Goal: Task Accomplishment & Management: Complete application form

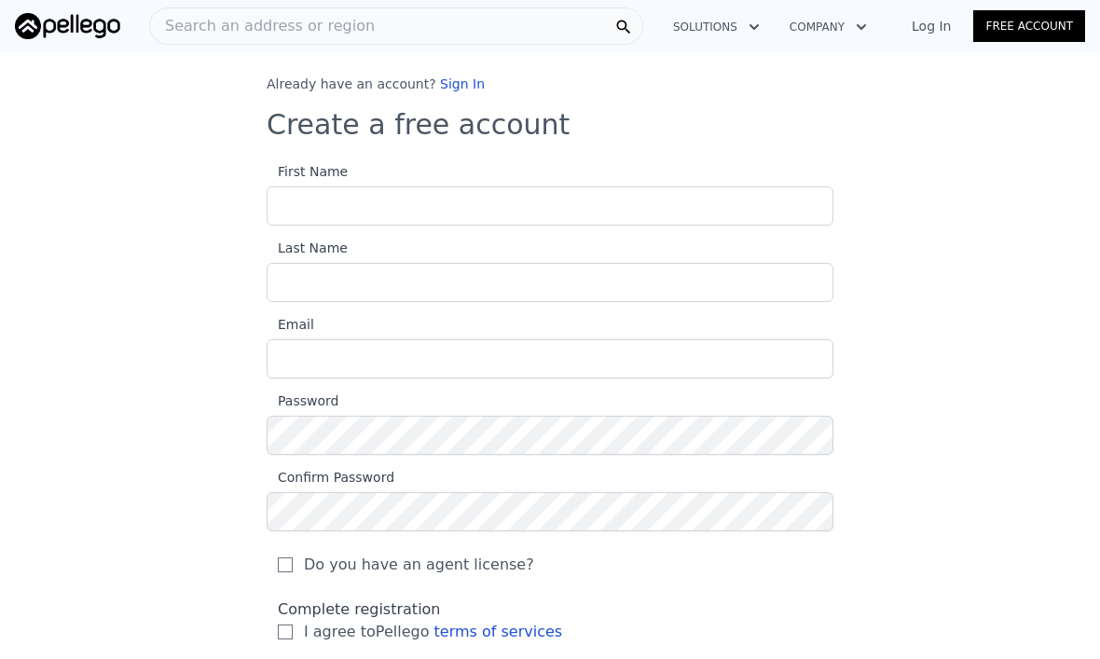
click at [548, 189] on input "First Name" at bounding box center [550, 206] width 567 height 39
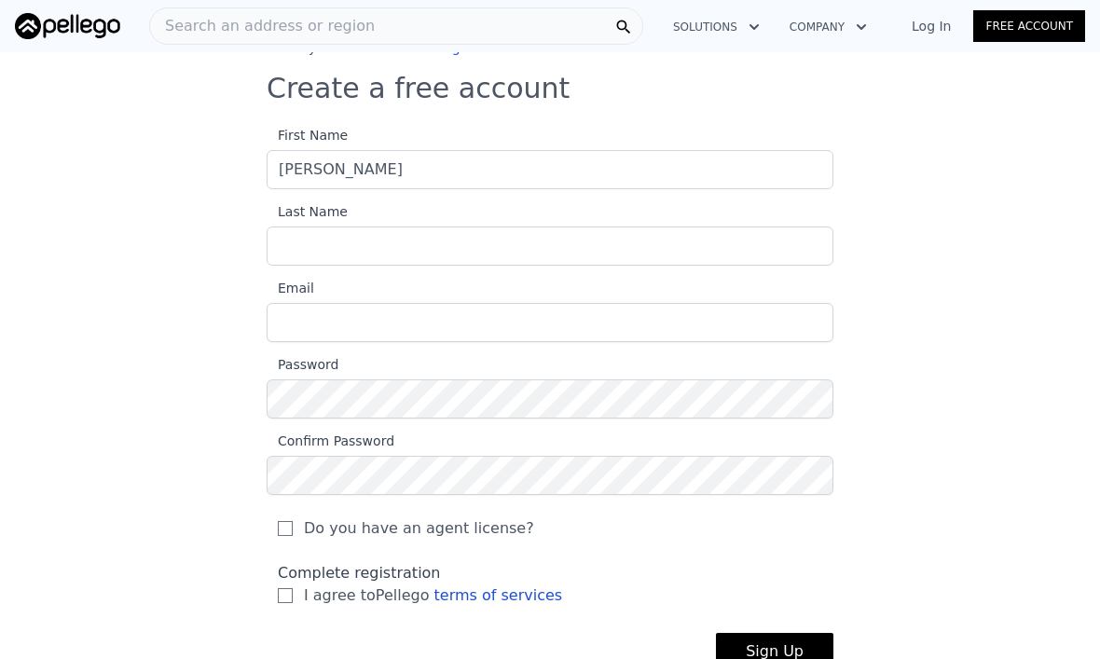
scroll to position [97, 0]
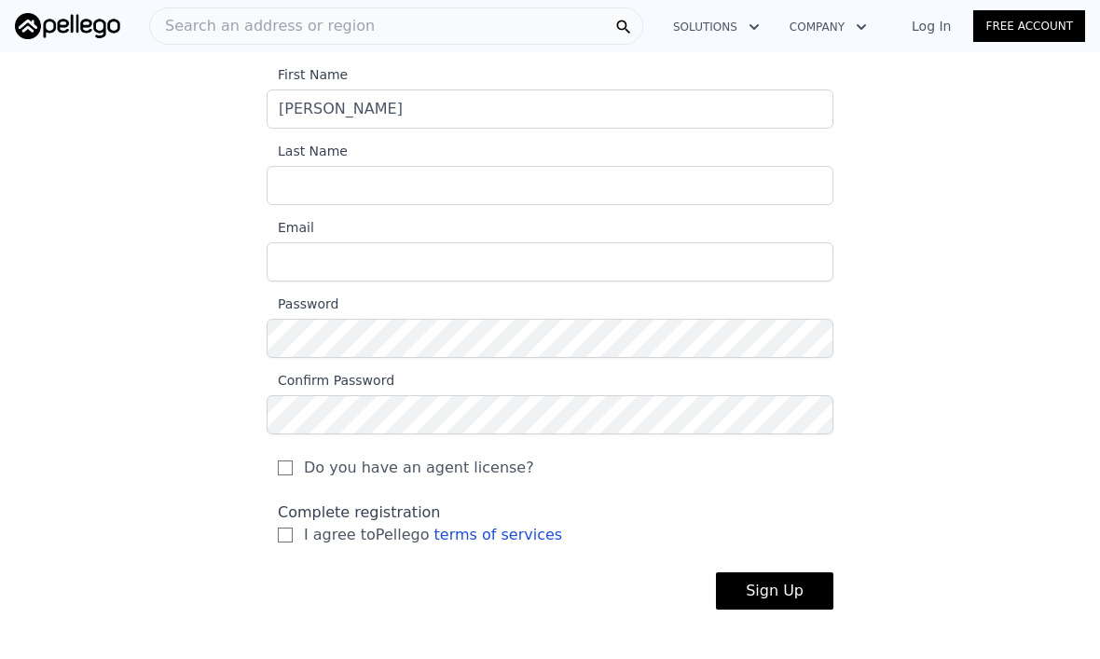
type input "[PERSON_NAME]"
click at [528, 166] on input "Last Name" at bounding box center [550, 185] width 567 height 39
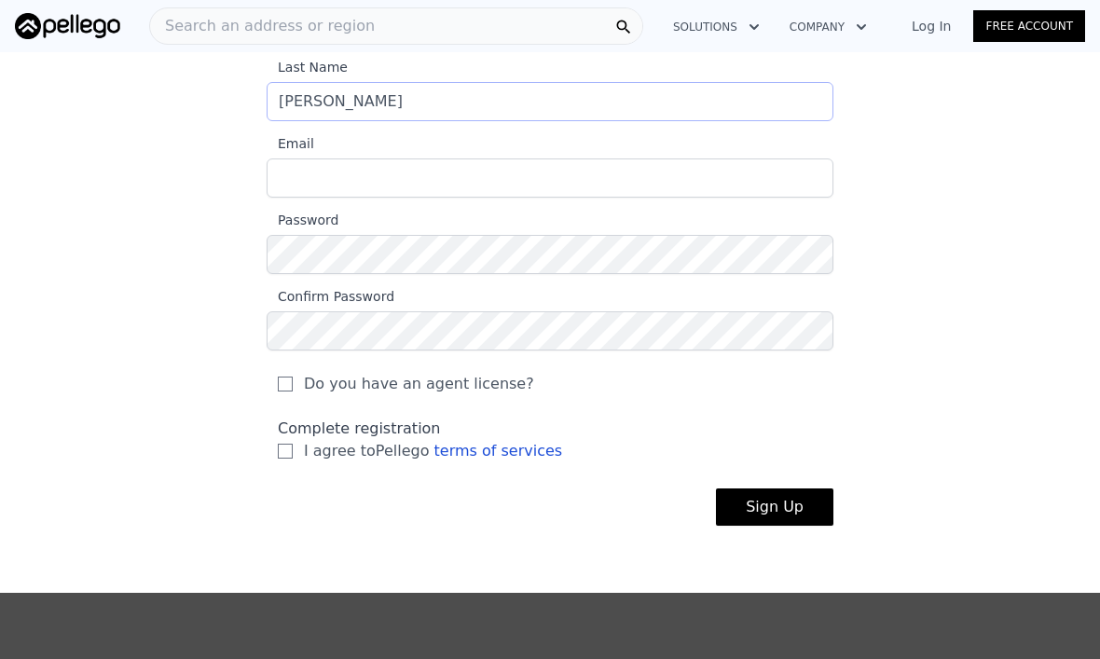
scroll to position [184, 0]
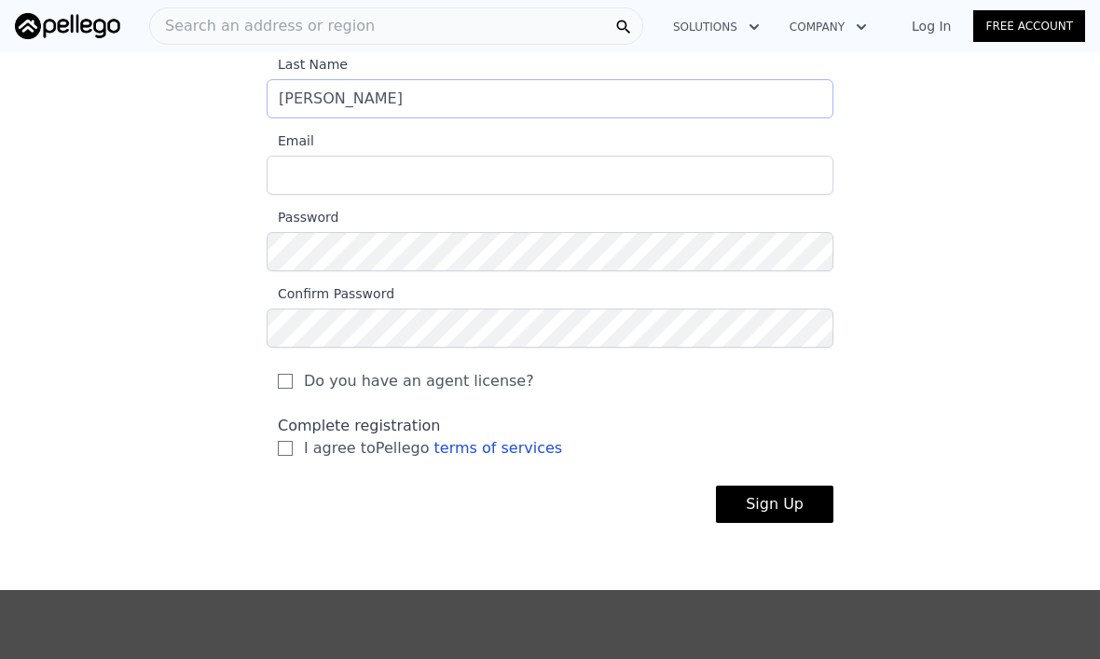
type input "Sanchez"
click at [564, 173] on input "Email" at bounding box center [550, 175] width 567 height 39
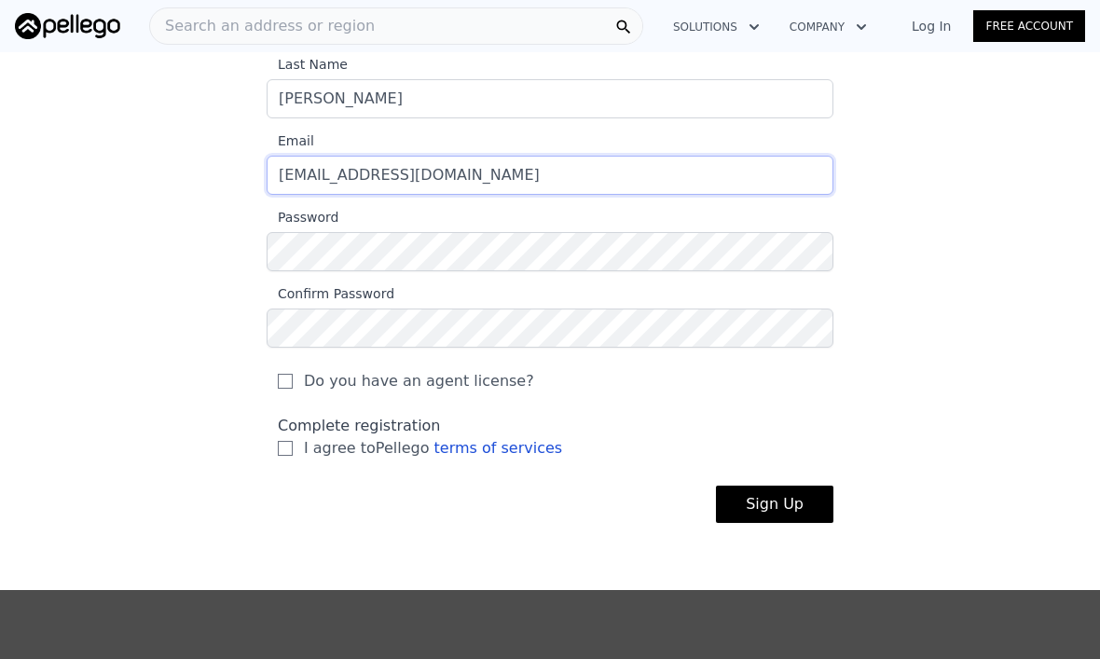
click at [651, 162] on input "carmenjc1601@gmail.com" at bounding box center [550, 175] width 567 height 39
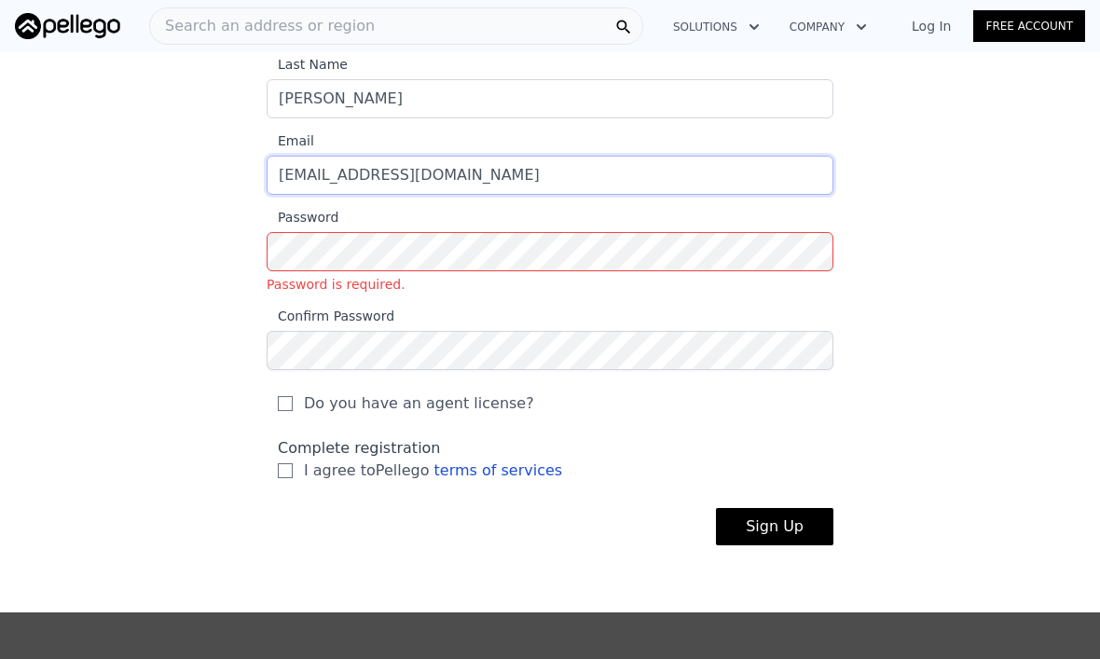
click at [549, 173] on input "carmenjc1601@gmail.com" at bounding box center [550, 175] width 567 height 39
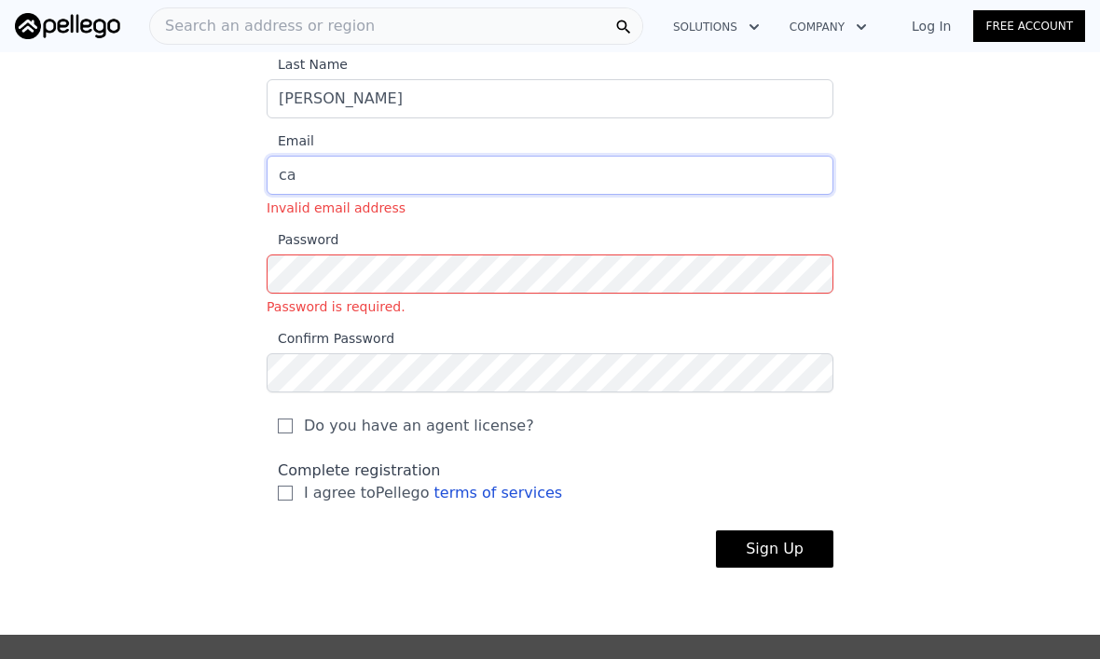
type input "c"
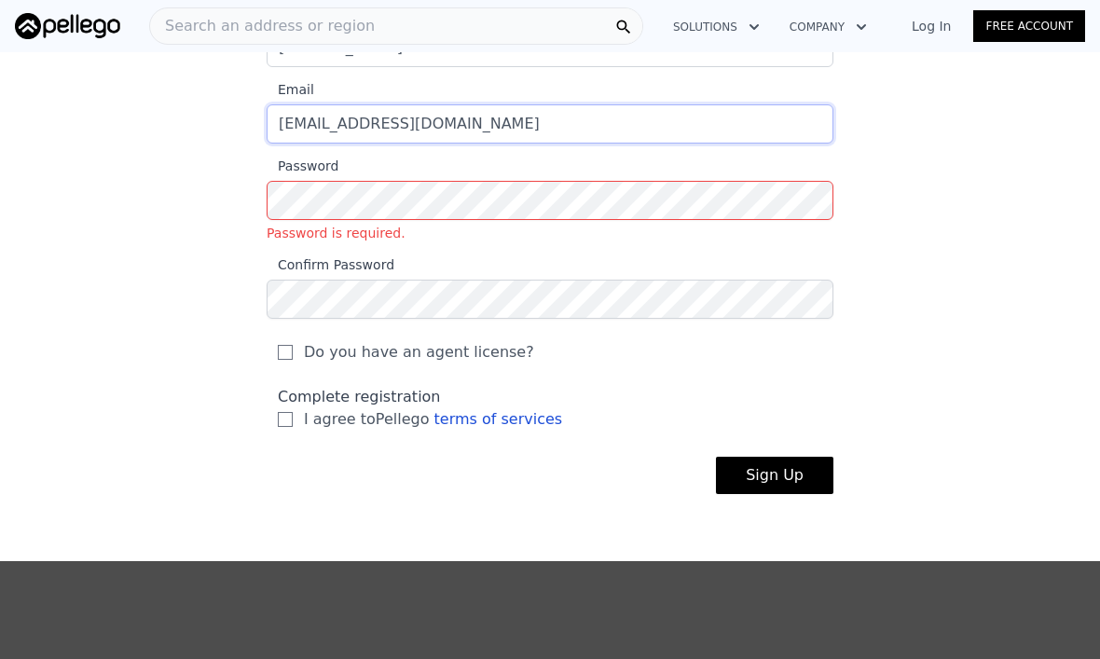
scroll to position [237, 0]
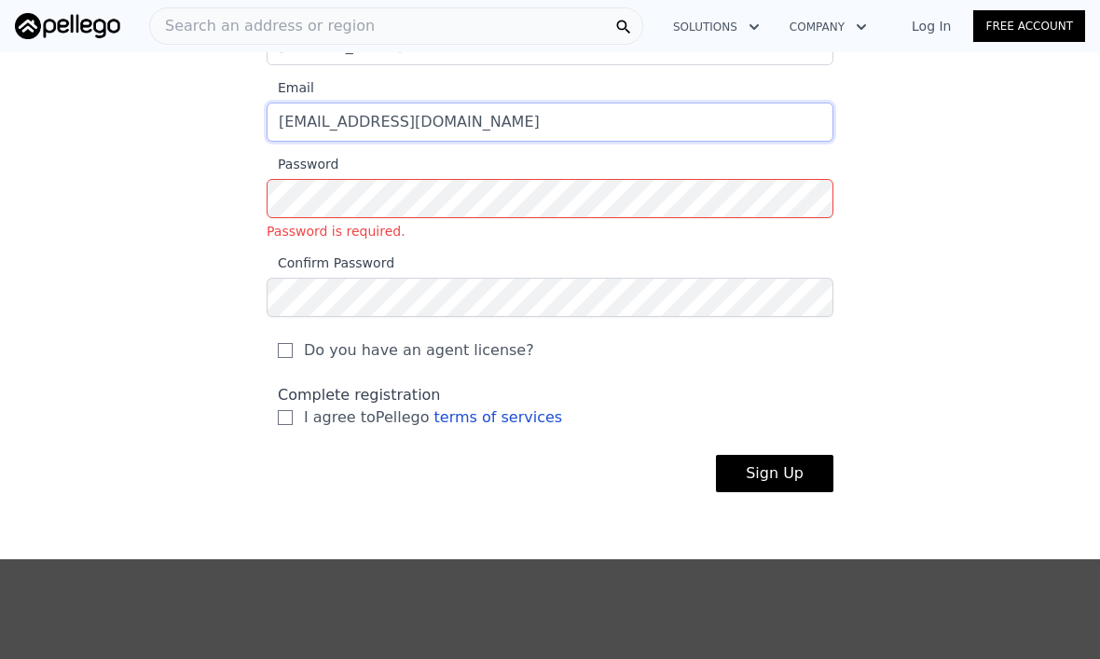
type input "[EMAIL_ADDRESS][DOMAIN_NAME]"
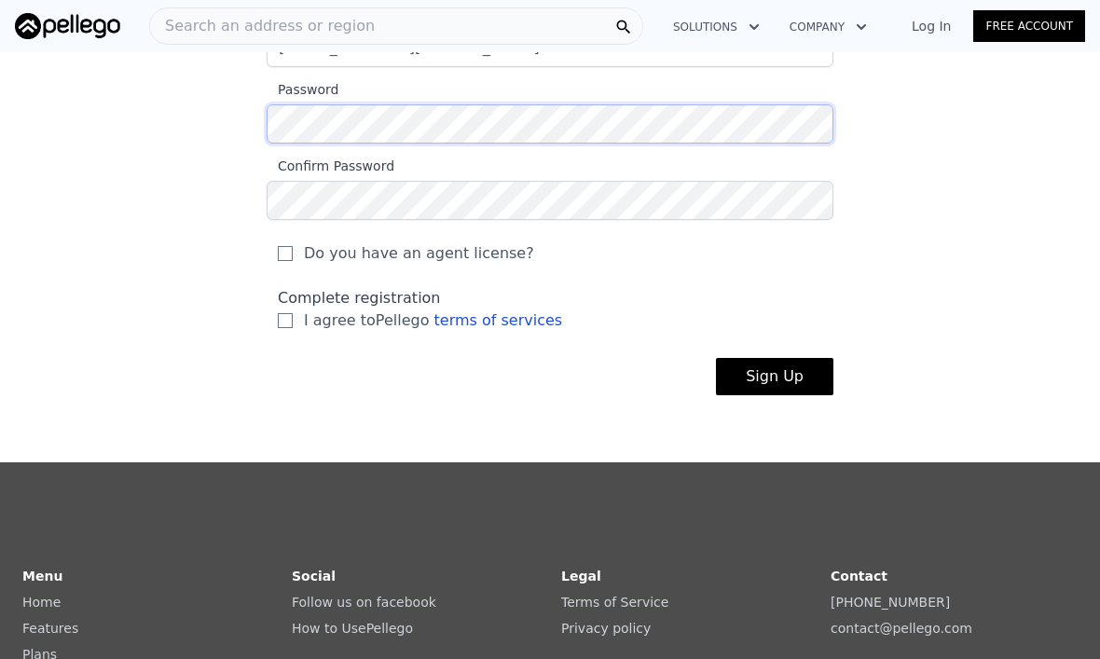
scroll to position [328, 0]
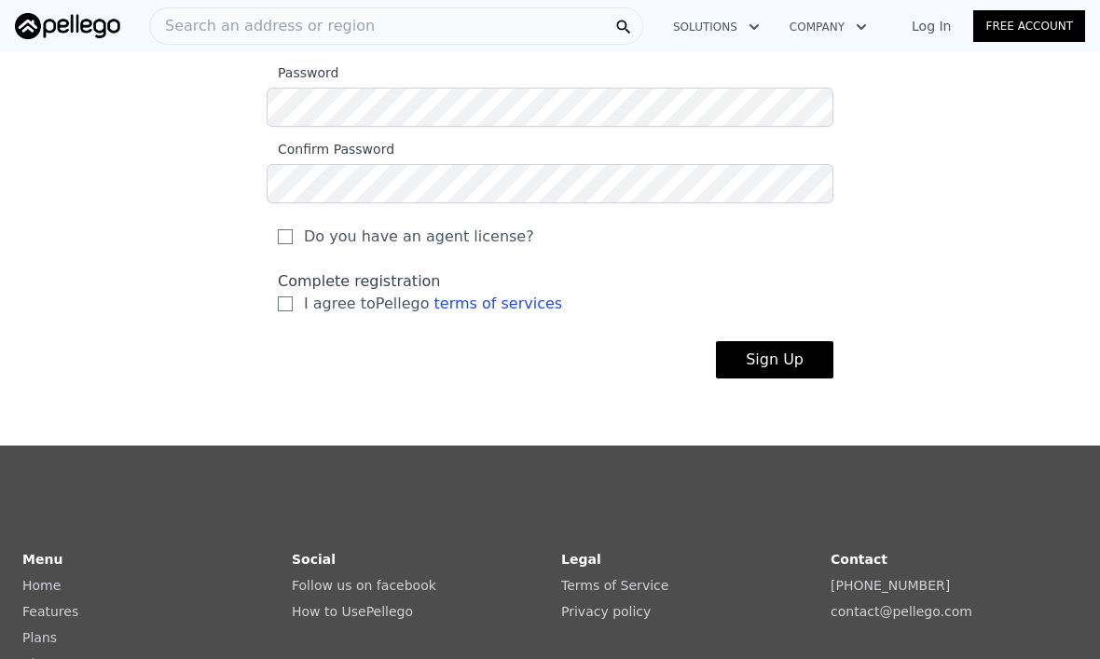
click at [296, 299] on label "I agree to Pellego terms of services" at bounding box center [550, 304] width 545 height 22
click at [293, 299] on input "I agree to Pellego terms of services" at bounding box center [285, 304] width 15 height 15
checkbox input "true"
click at [292, 233] on input "Do you have an agent license?" at bounding box center [285, 236] width 15 height 15
checkbox input "true"
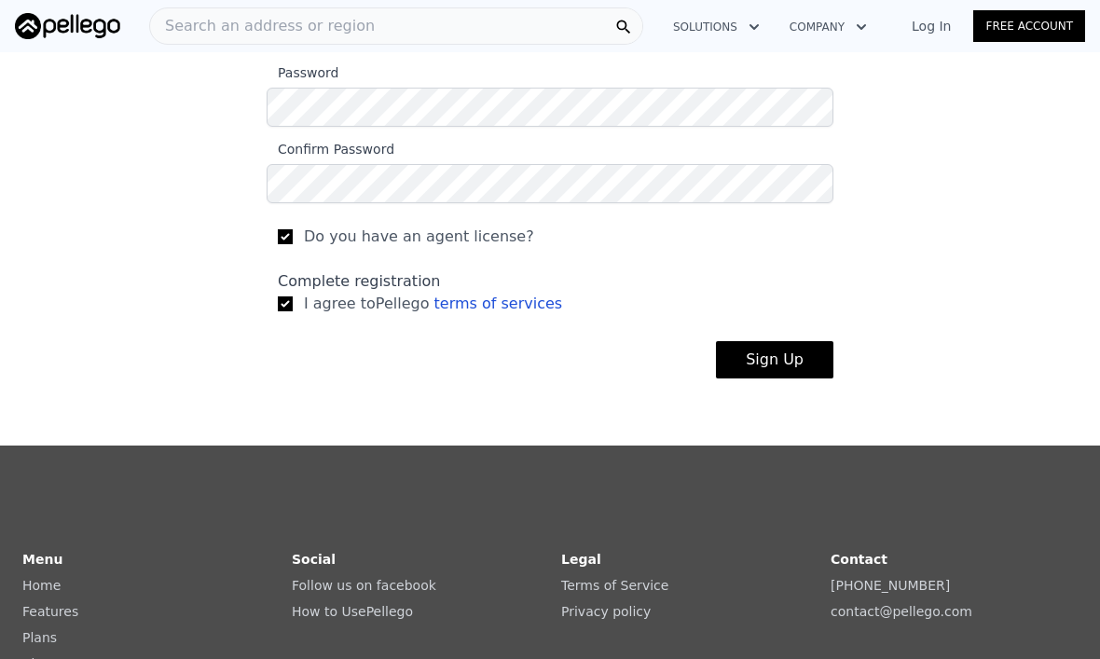
click at [780, 358] on button "Sign Up" at bounding box center [775, 359] width 118 height 37
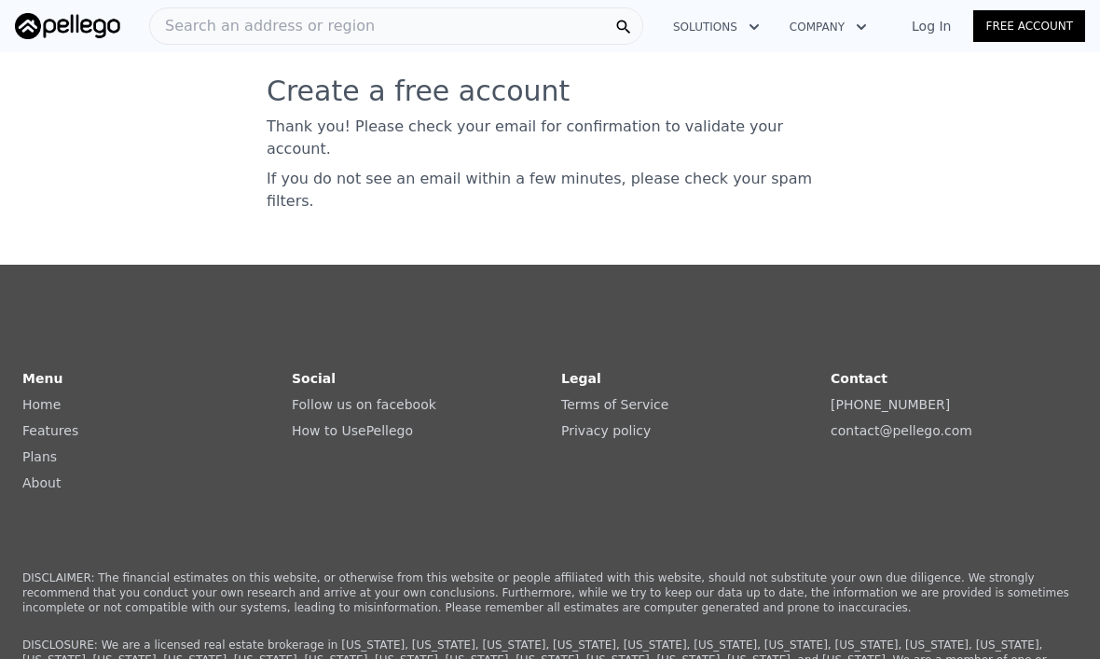
scroll to position [0, 0]
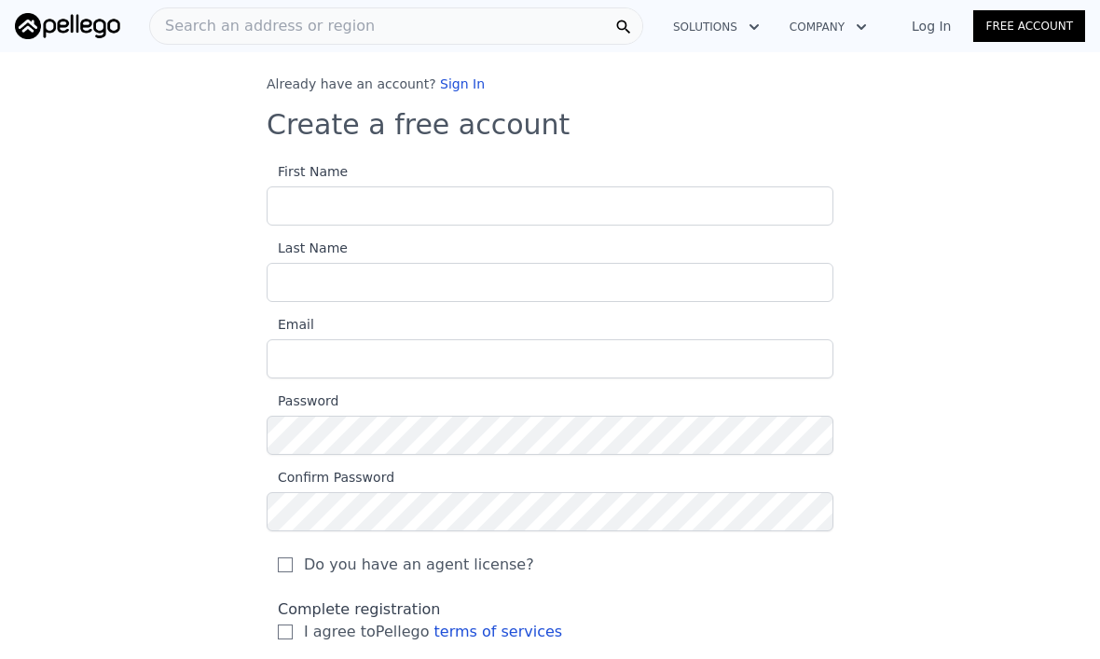
click at [929, 21] on link "Log In" at bounding box center [932, 26] width 84 height 19
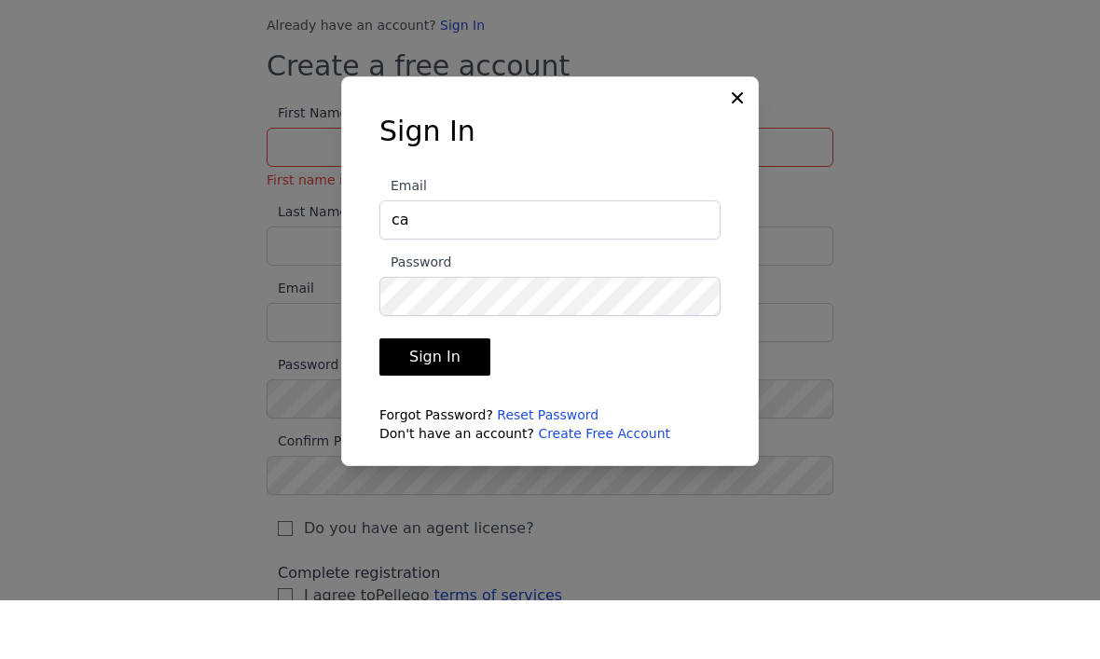
type input "c"
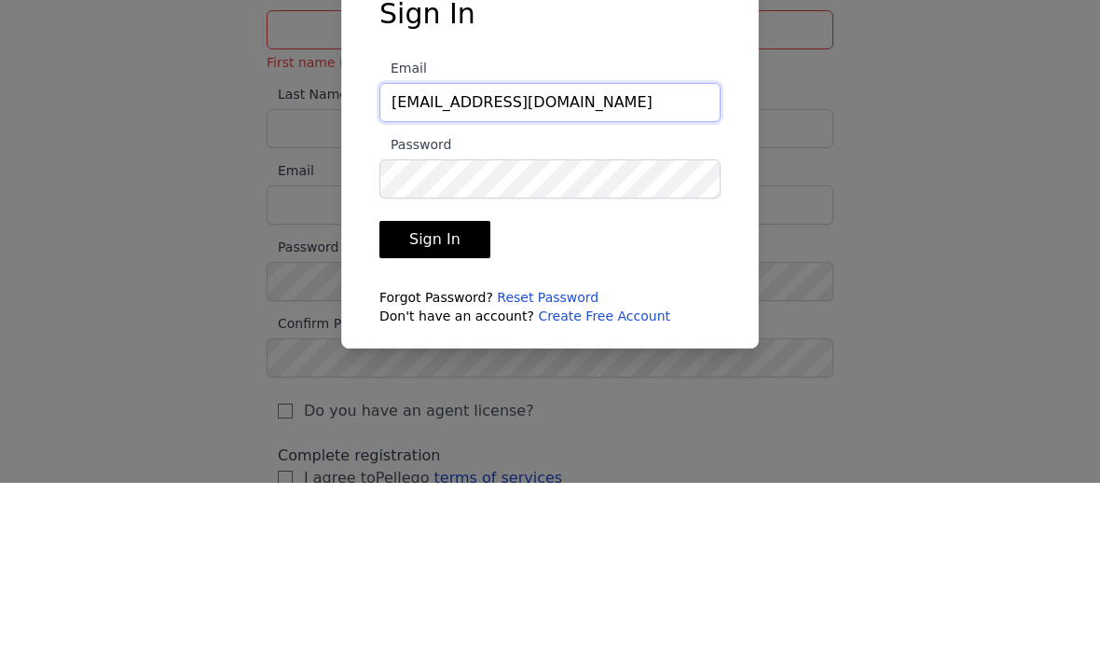
type input "[EMAIL_ADDRESS][DOMAIN_NAME]"
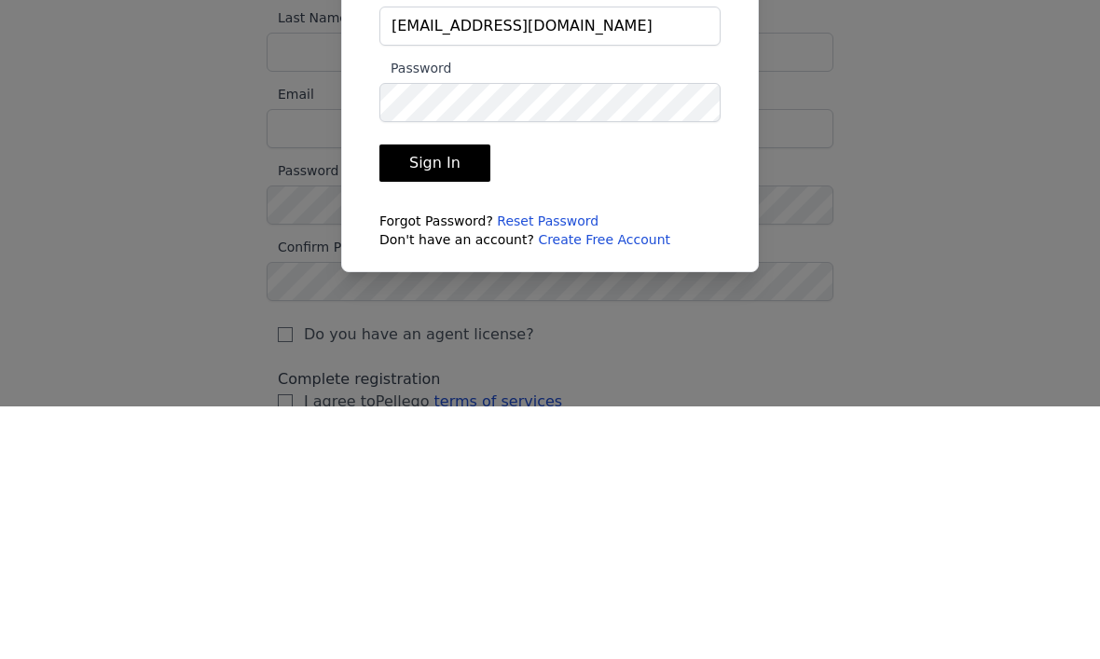
click at [428, 397] on button "Sign In" at bounding box center [435, 415] width 111 height 37
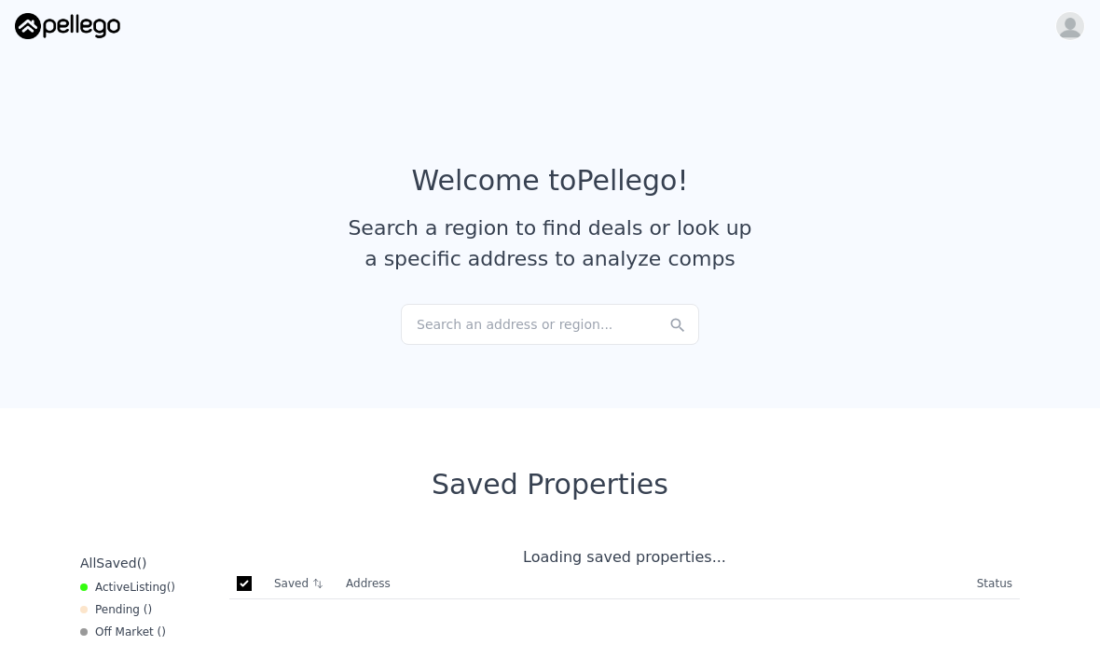
checkbox input "true"
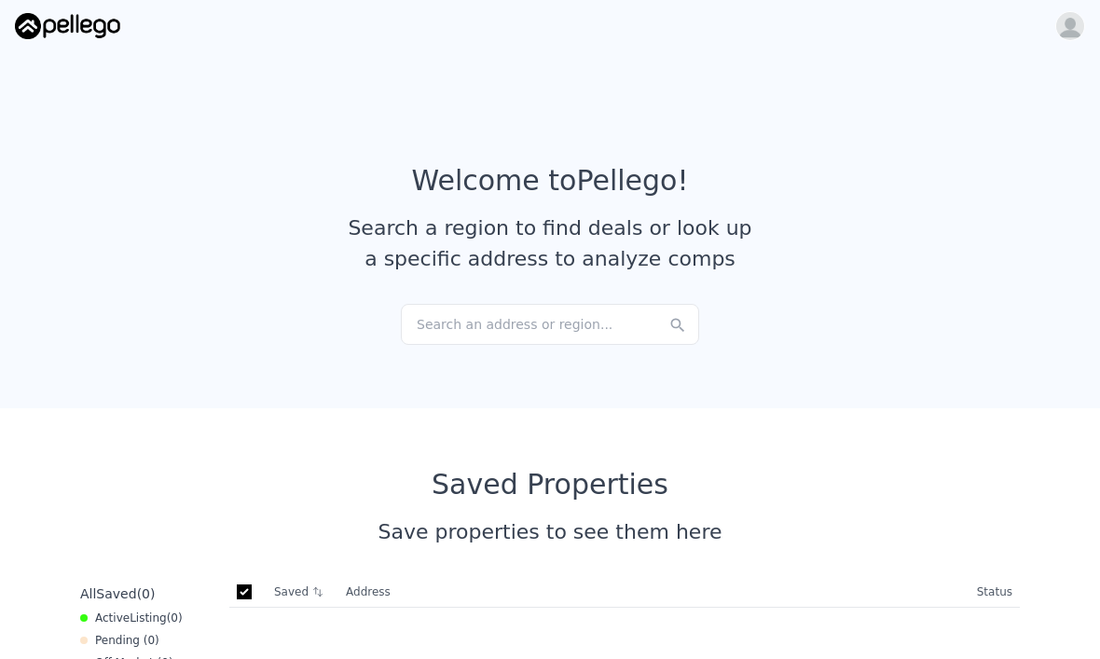
click at [591, 319] on div "Search an address or region..." at bounding box center [550, 324] width 298 height 41
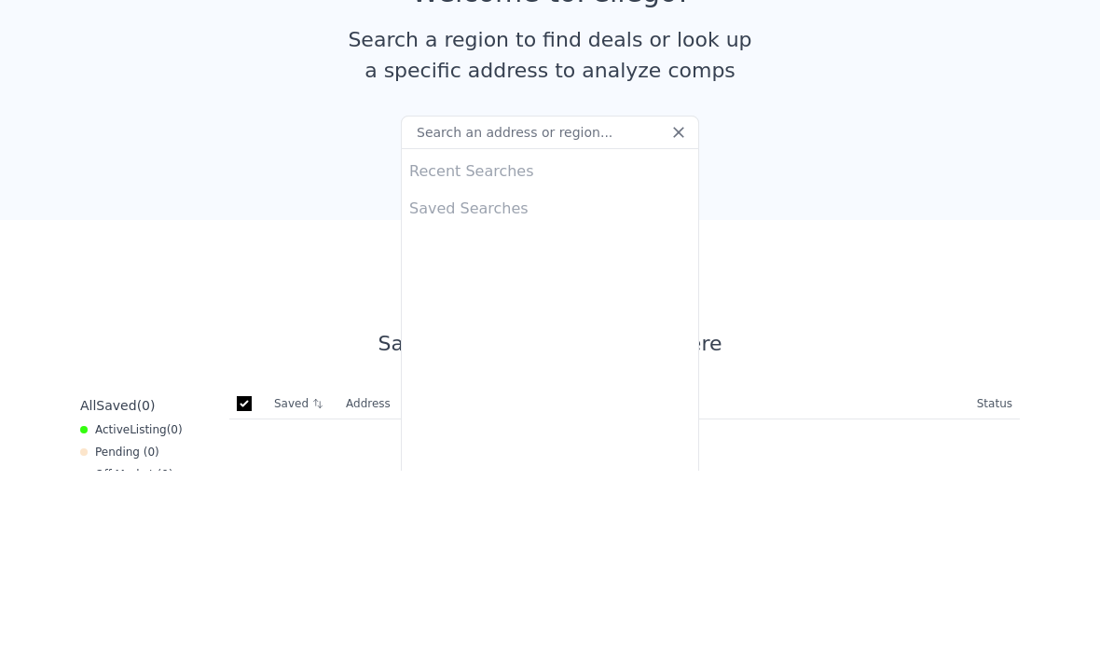
click at [466, 304] on input "text" at bounding box center [550, 321] width 298 height 34
type input "[STREET_ADDRESS]"
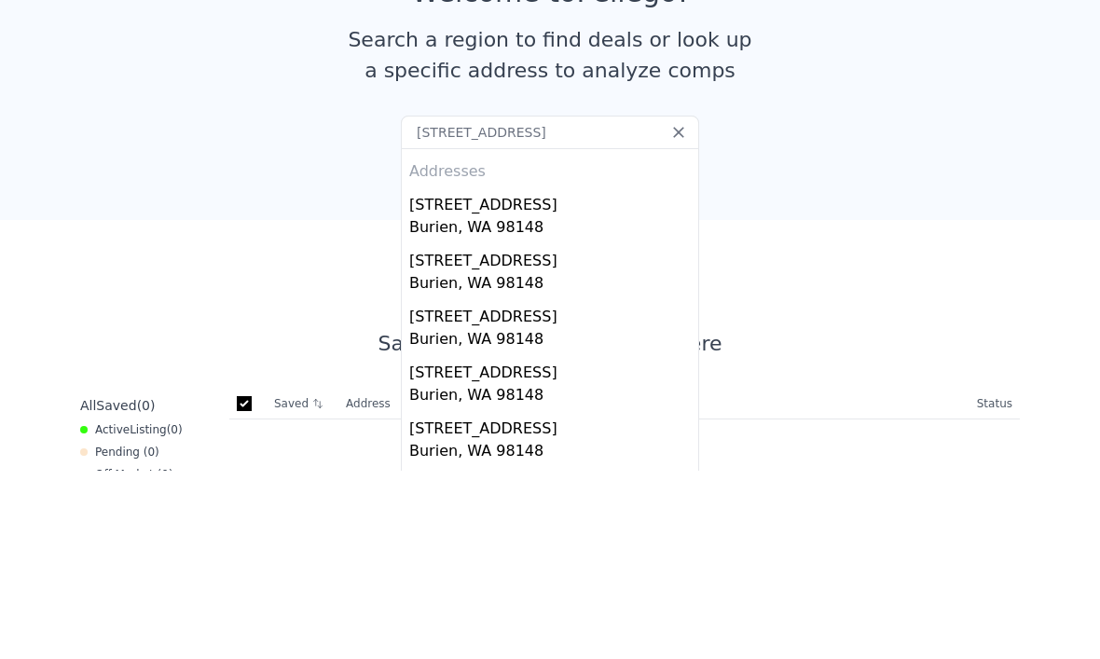
click at [519, 405] on div "Burien, WA 98148" at bounding box center [553, 418] width 289 height 26
